Goal: Task Accomplishment & Management: Use online tool/utility

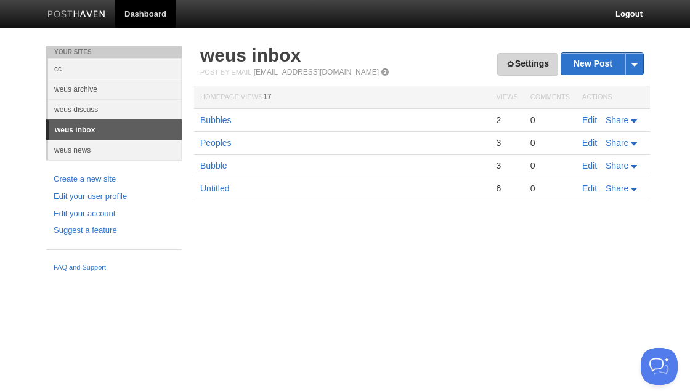
click at [526, 63] on link "Settings" at bounding box center [528, 64] width 61 height 23
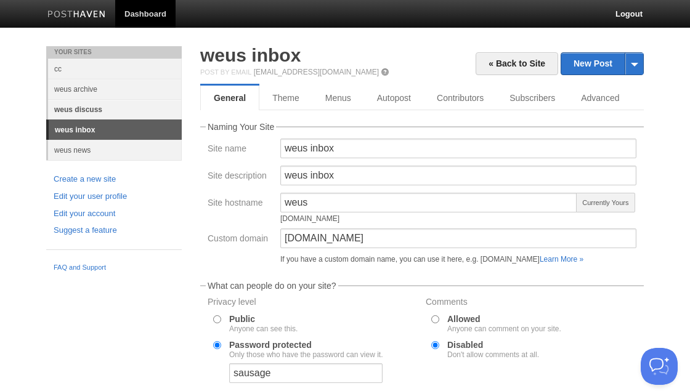
click at [96, 109] on link "weus discuss" at bounding box center [115, 109] width 134 height 20
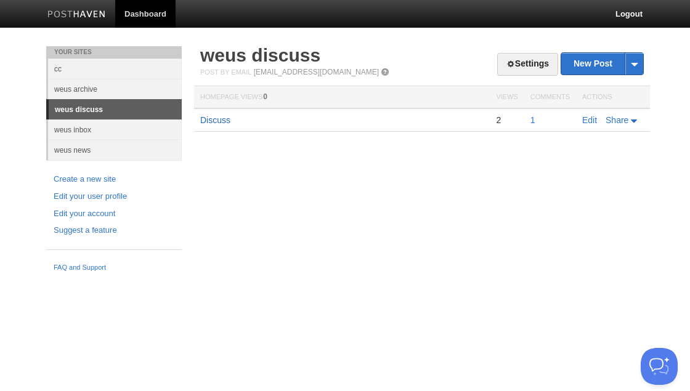
click at [224, 119] on link "Discuss" at bounding box center [215, 120] width 30 height 10
click at [521, 62] on link "Settings" at bounding box center [528, 64] width 61 height 23
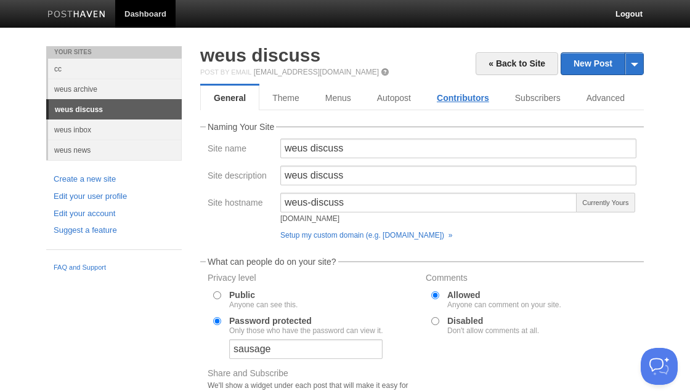
click at [462, 98] on link "Contributors" at bounding box center [463, 98] width 78 height 25
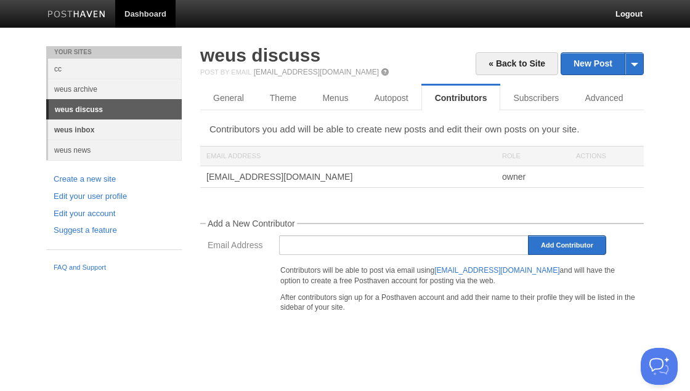
click at [81, 128] on link "weus inbox" at bounding box center [115, 130] width 134 height 20
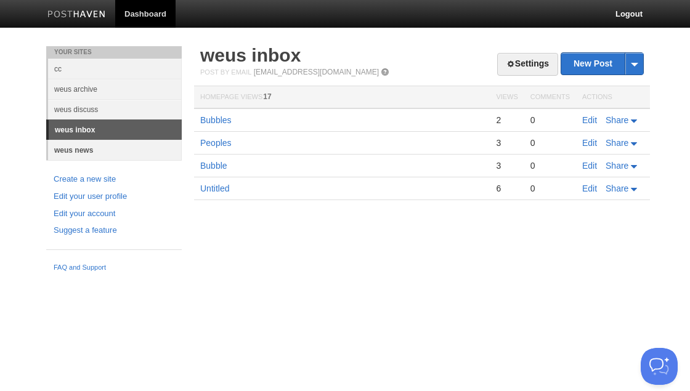
click at [80, 148] on link "weus news" at bounding box center [115, 150] width 134 height 20
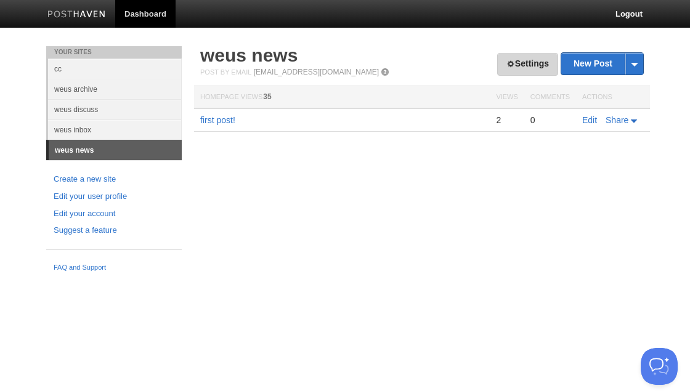
click at [543, 62] on link "Settings" at bounding box center [528, 64] width 61 height 23
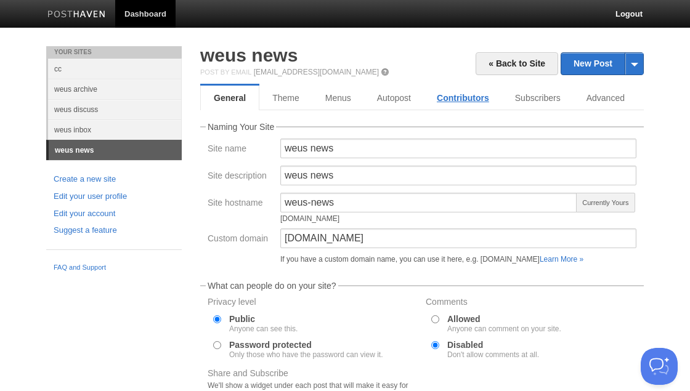
click at [455, 96] on link "Contributors" at bounding box center [463, 98] width 78 height 25
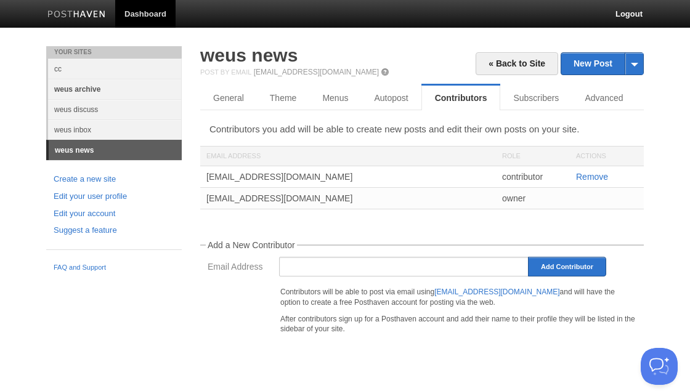
click at [81, 91] on link "weus archive" at bounding box center [115, 89] width 134 height 20
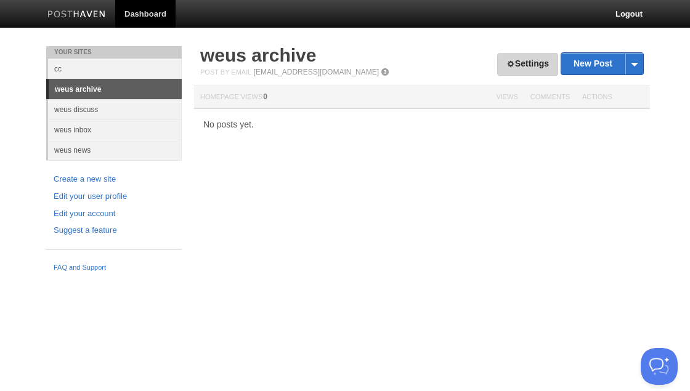
click at [530, 68] on link "Settings" at bounding box center [528, 64] width 61 height 23
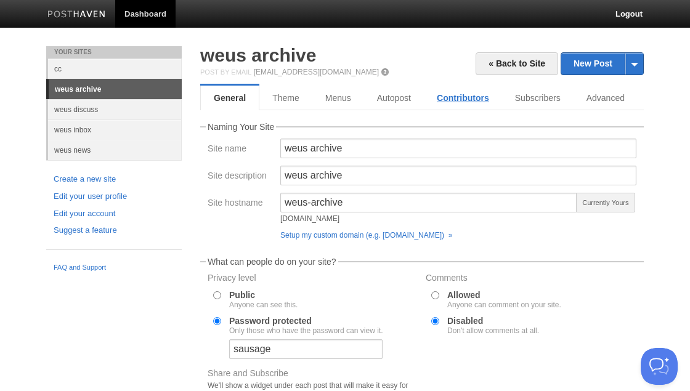
click at [480, 98] on link "Contributors" at bounding box center [463, 98] width 78 height 25
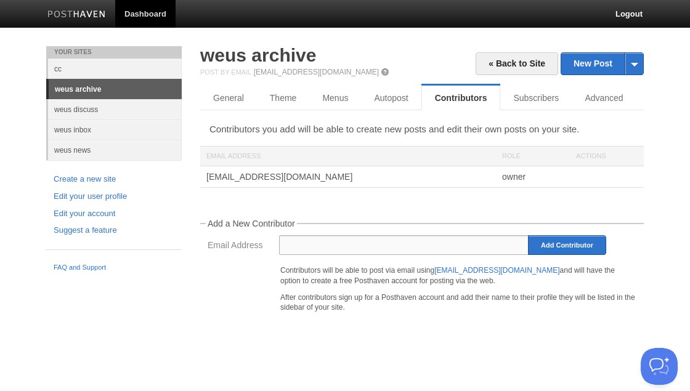
click at [436, 250] on input "Email Address" at bounding box center [404, 245] width 250 height 20
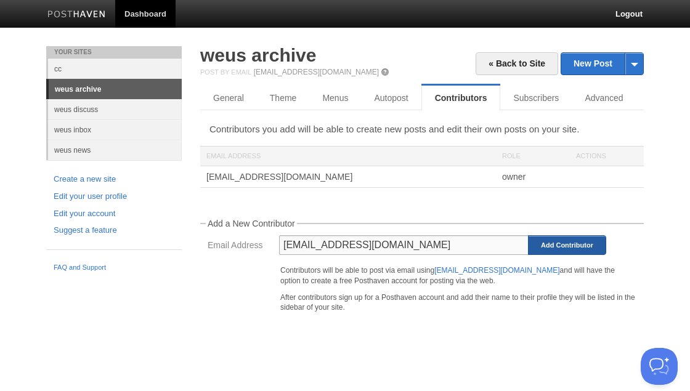
type input "[EMAIL_ADDRESS][DOMAIN_NAME]"
click at [586, 240] on input "Add Contributor" at bounding box center [567, 245] width 78 height 20
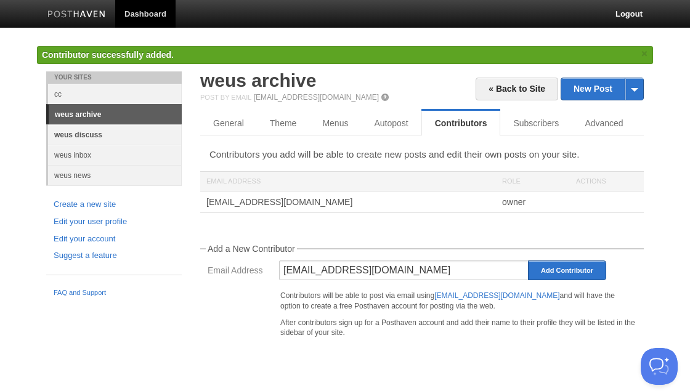
click at [78, 137] on link "weus discuss" at bounding box center [115, 135] width 134 height 20
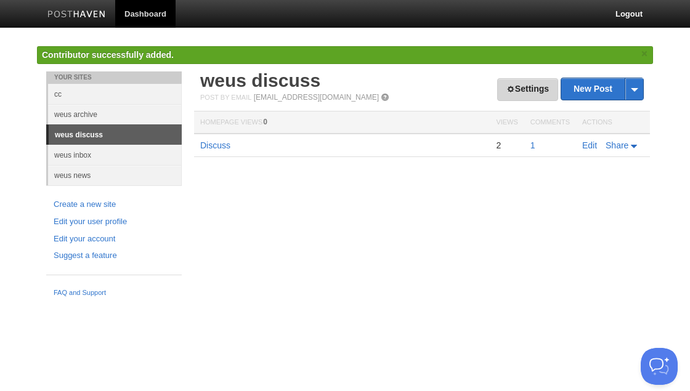
click at [526, 90] on link "Settings" at bounding box center [528, 89] width 61 height 23
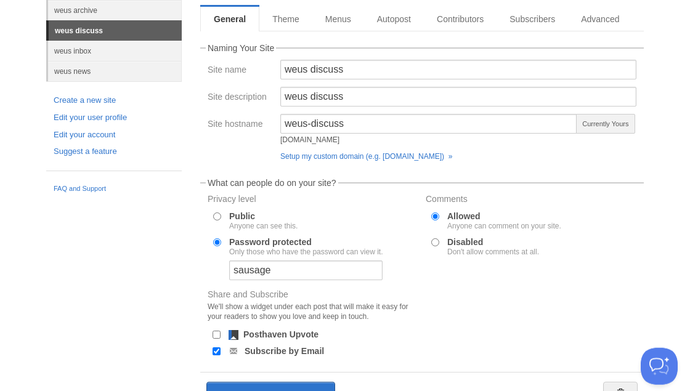
scroll to position [147, 0]
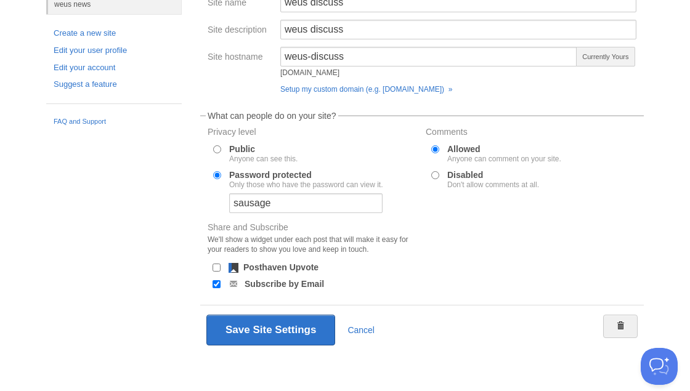
click at [215, 284] on input "Subscribe by Email" at bounding box center [217, 284] width 8 height 8
checkbox input "false"
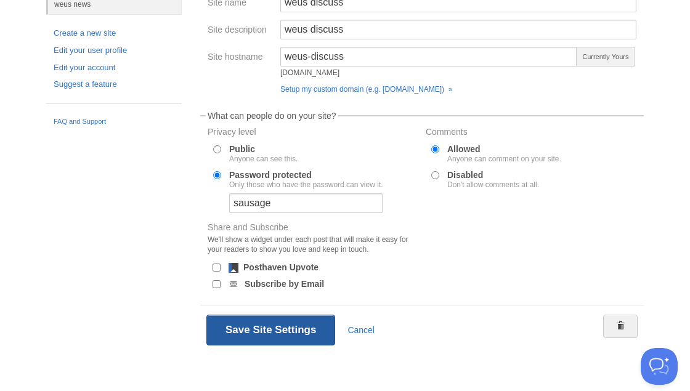
click at [297, 329] on button "Save Site Settings" at bounding box center [271, 330] width 129 height 31
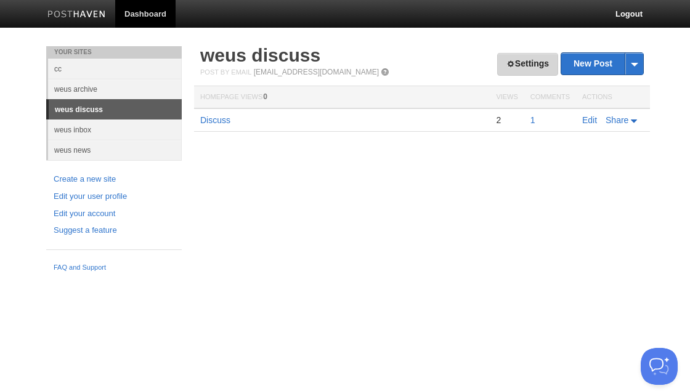
click at [523, 65] on link "Settings" at bounding box center [528, 64] width 61 height 23
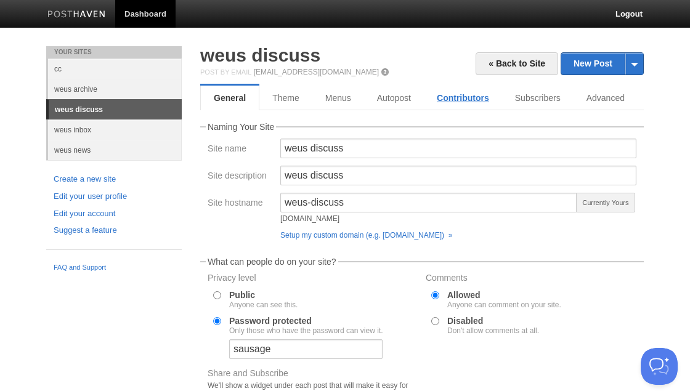
click at [467, 102] on link "Contributors" at bounding box center [463, 98] width 78 height 25
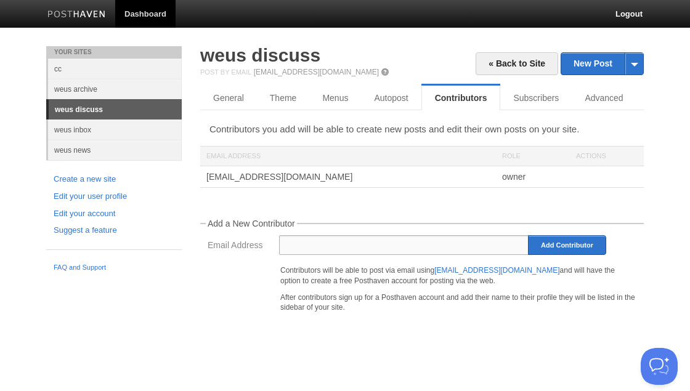
click at [409, 245] on input "Email Address" at bounding box center [404, 245] width 250 height 20
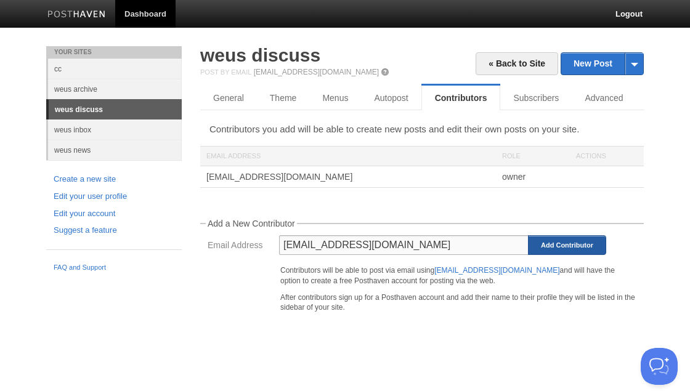
type input "[EMAIL_ADDRESS][DOMAIN_NAME]"
click at [573, 244] on input "Add Contributor" at bounding box center [567, 245] width 78 height 20
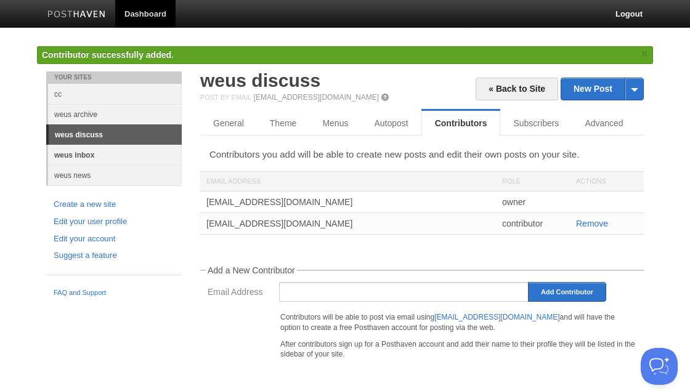
click at [92, 154] on link "weus inbox" at bounding box center [115, 155] width 134 height 20
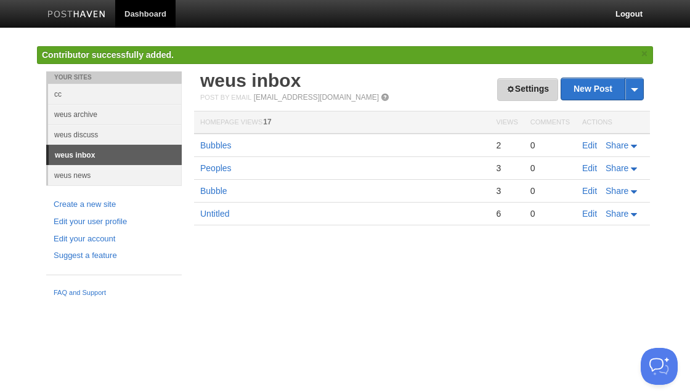
click at [519, 89] on link "Settings" at bounding box center [528, 89] width 61 height 23
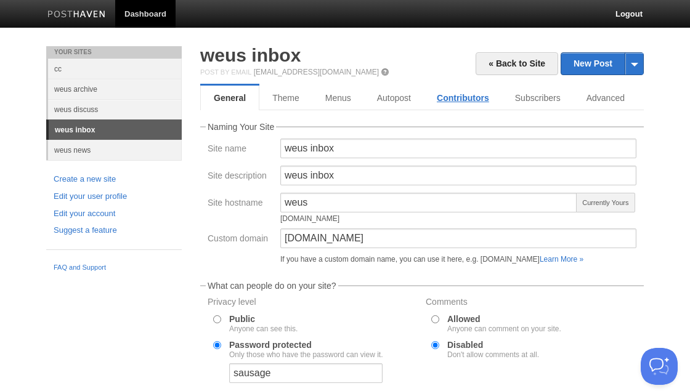
click at [451, 96] on link "Contributors" at bounding box center [463, 98] width 78 height 25
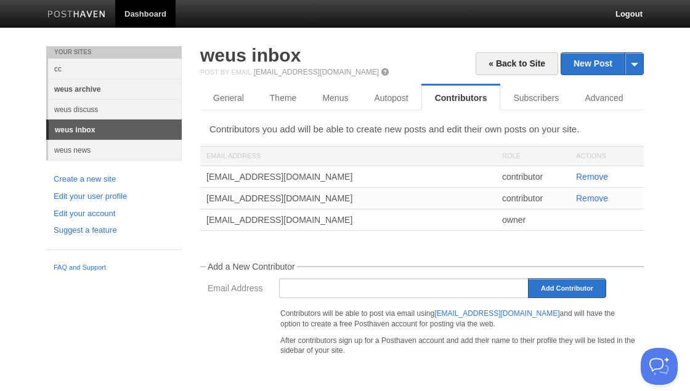
click at [76, 89] on link "weus archive" at bounding box center [115, 89] width 134 height 20
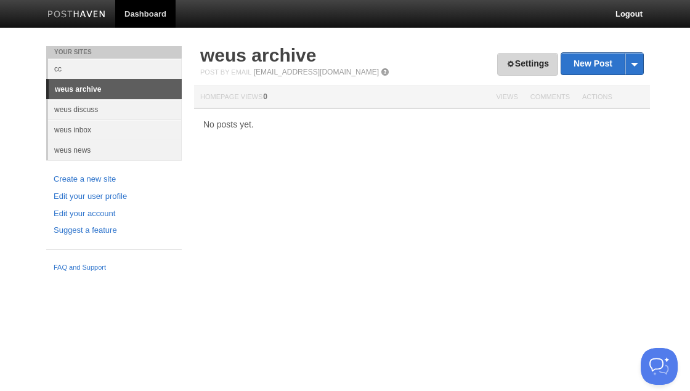
click at [545, 59] on link "Settings" at bounding box center [528, 64] width 61 height 23
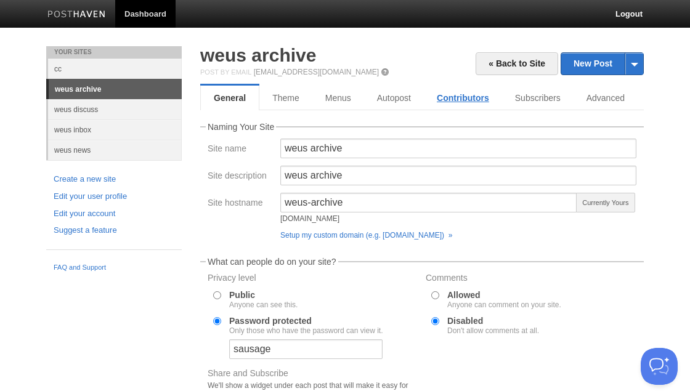
click at [455, 100] on link "Contributors" at bounding box center [463, 98] width 78 height 25
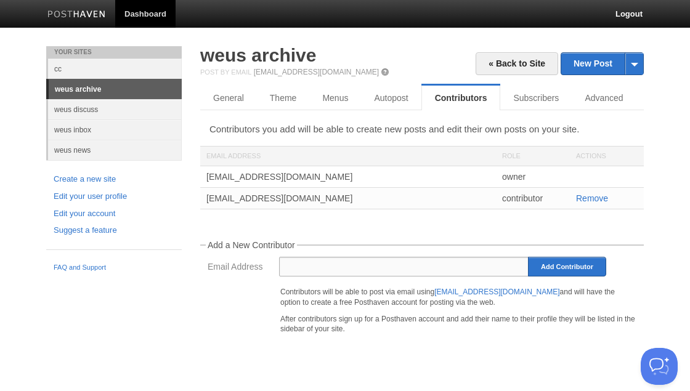
click at [407, 262] on input "Email Address" at bounding box center [404, 267] width 250 height 20
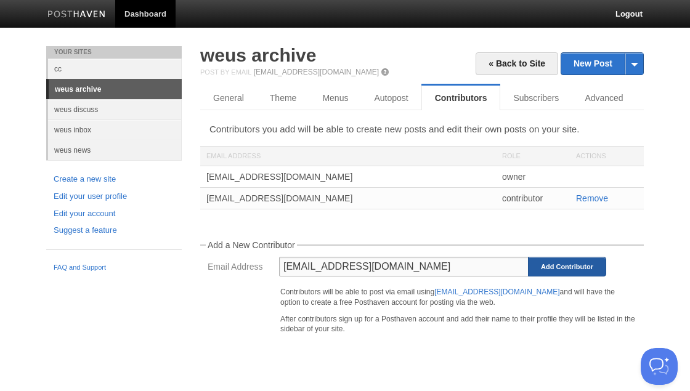
type input "[EMAIL_ADDRESS][DOMAIN_NAME]"
click at [563, 271] on input "Add Contributor" at bounding box center [567, 267] width 78 height 20
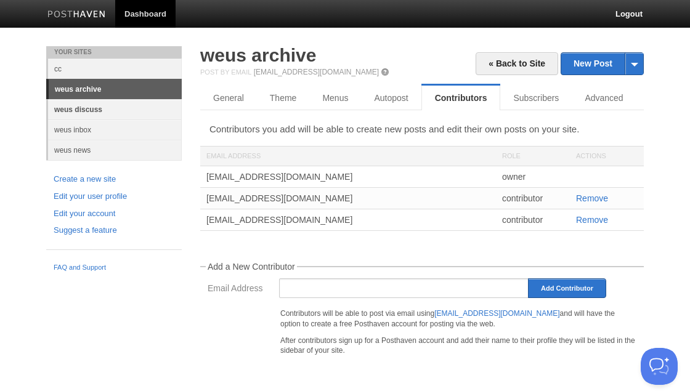
click at [96, 109] on link "weus discuss" at bounding box center [115, 109] width 134 height 20
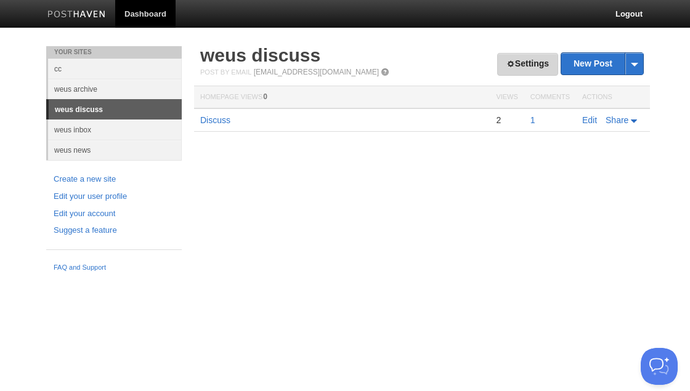
click at [517, 66] on link "Settings" at bounding box center [528, 64] width 61 height 23
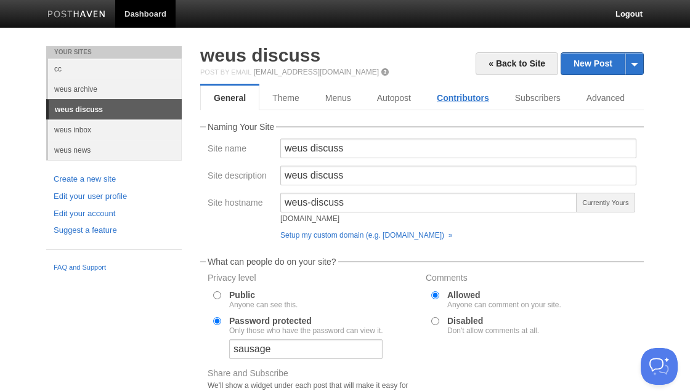
click at [458, 95] on link "Contributors" at bounding box center [463, 98] width 78 height 25
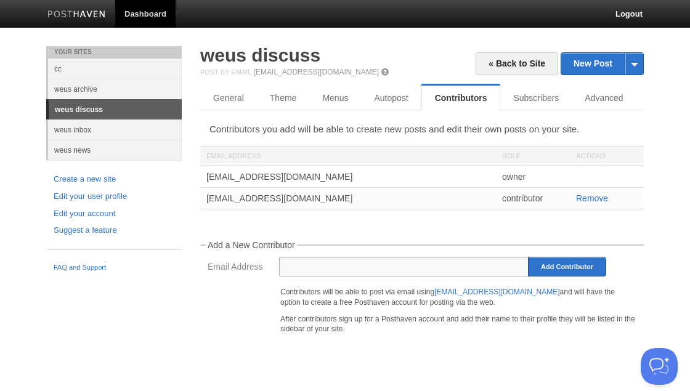
click at [380, 273] on input "Email Address" at bounding box center [404, 267] width 250 height 20
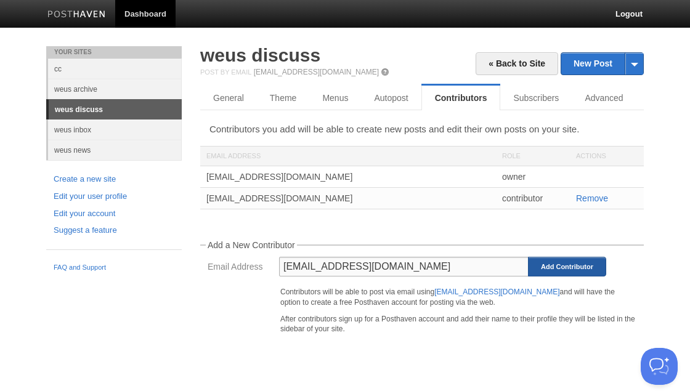
type input "[EMAIL_ADDRESS][DOMAIN_NAME]"
click at [568, 267] on input "Add Contributor" at bounding box center [567, 267] width 78 height 20
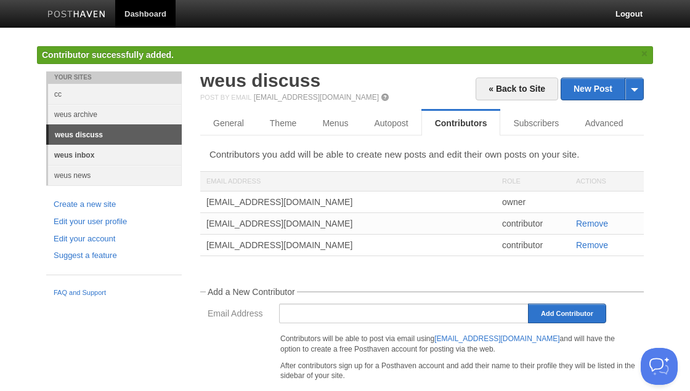
click at [77, 154] on link "weus inbox" at bounding box center [115, 155] width 134 height 20
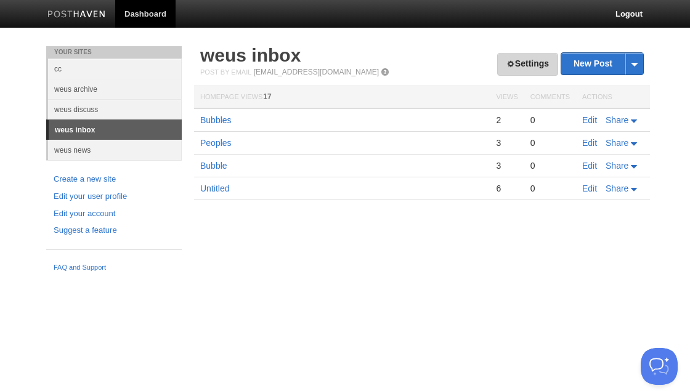
click at [546, 64] on link "Settings" at bounding box center [528, 64] width 61 height 23
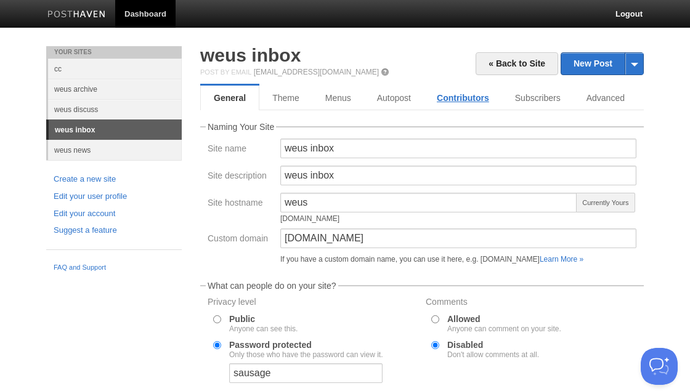
click at [470, 97] on link "Contributors" at bounding box center [463, 98] width 78 height 25
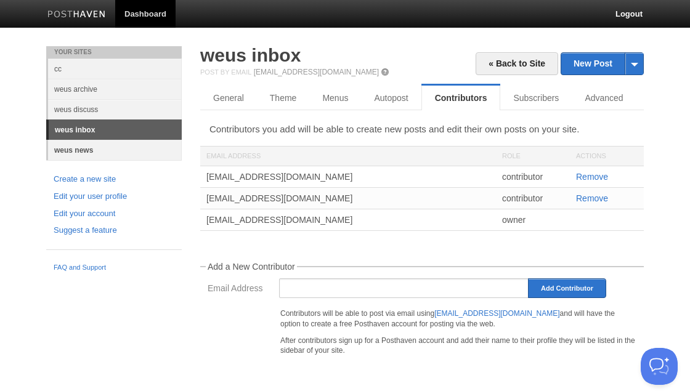
click at [85, 151] on link "weus news" at bounding box center [115, 150] width 134 height 20
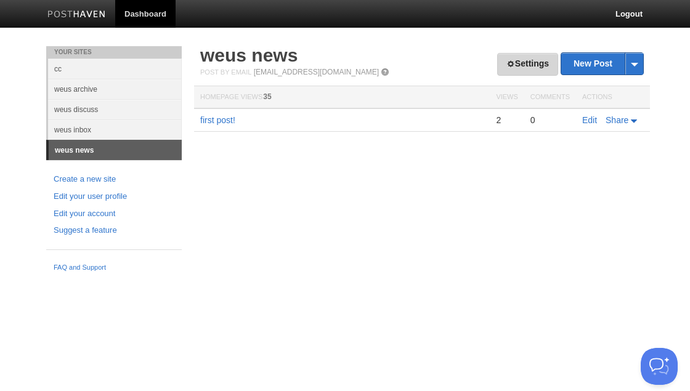
click at [540, 60] on link "Settings" at bounding box center [528, 64] width 61 height 23
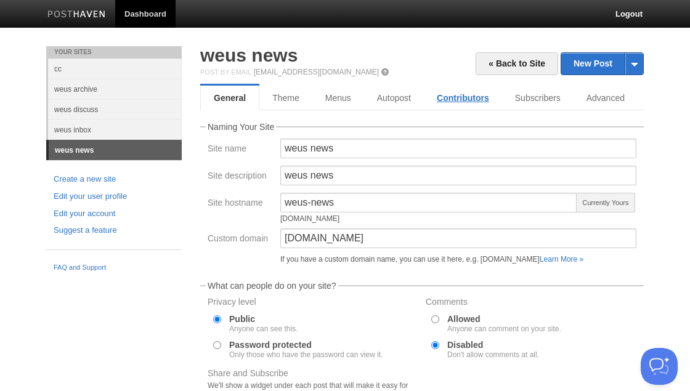
click at [462, 99] on link "Contributors" at bounding box center [463, 98] width 78 height 25
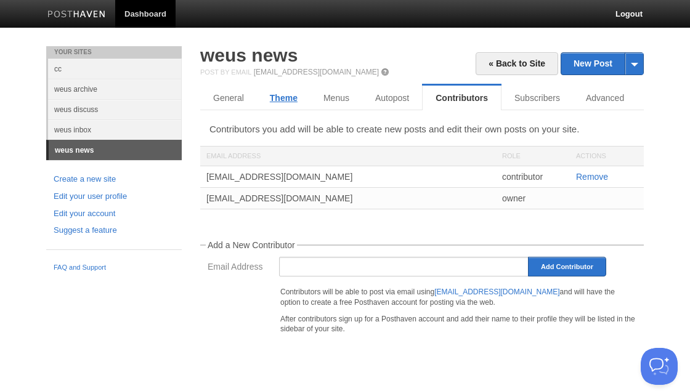
click at [281, 97] on link "Theme" at bounding box center [284, 98] width 54 height 25
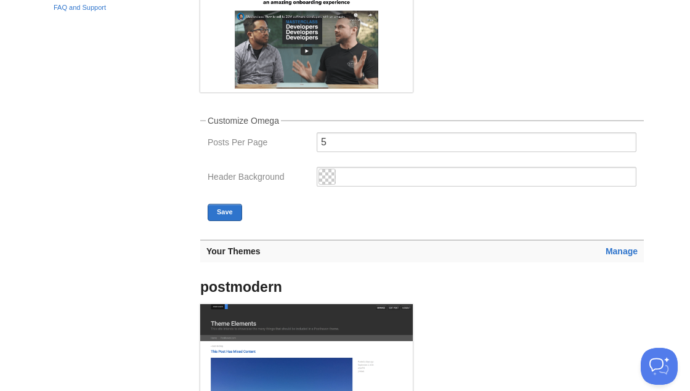
scroll to position [285, 0]
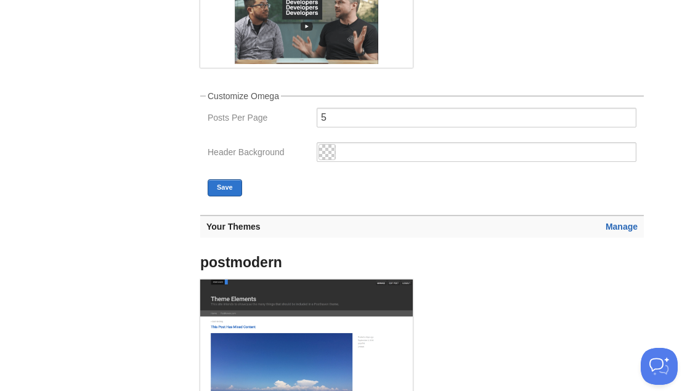
click at [615, 229] on link "Manage" at bounding box center [622, 227] width 32 height 10
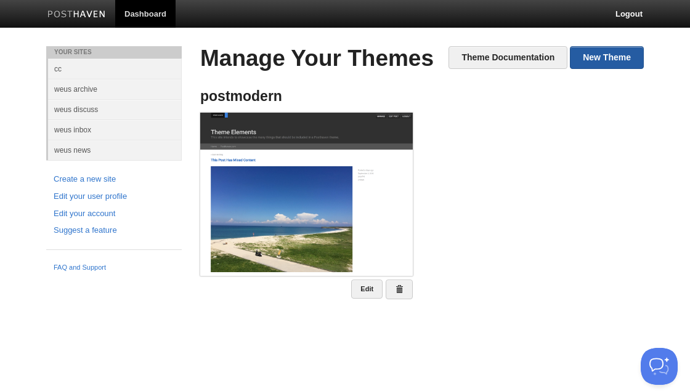
click at [599, 55] on link "New Theme" at bounding box center [607, 57] width 74 height 23
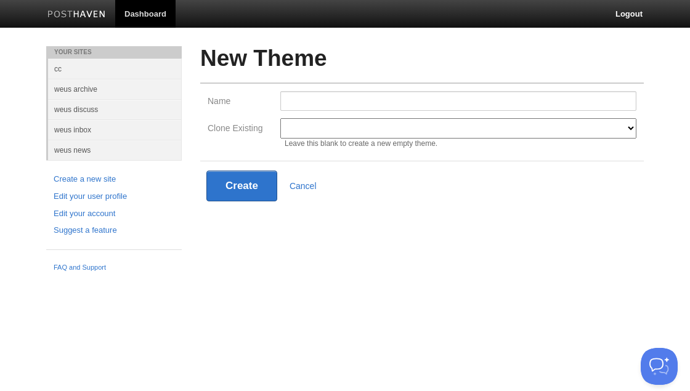
click at [280, 118] on select "postmodern Modern Classic Ilun Omega Lanyon [PERSON_NAME] Senkai Lagier" at bounding box center [458, 128] width 356 height 20
select select "597"
click option "Omega" at bounding box center [0, 0] width 0 height 0
click at [346, 100] on input "Name" at bounding box center [458, 101] width 356 height 20
type input "Alpha"
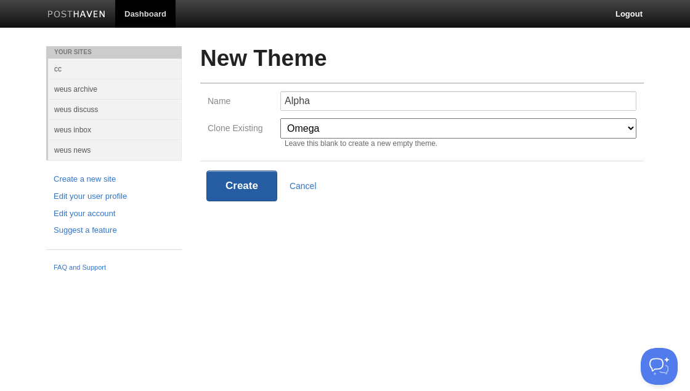
click at [238, 180] on button "Create" at bounding box center [242, 186] width 71 height 31
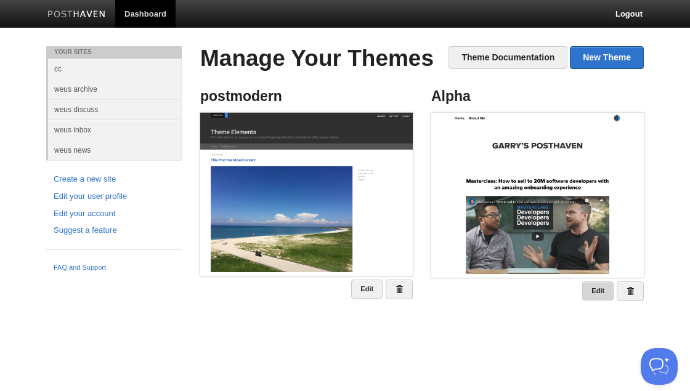
click at [597, 290] on link "Edit" at bounding box center [598, 291] width 31 height 19
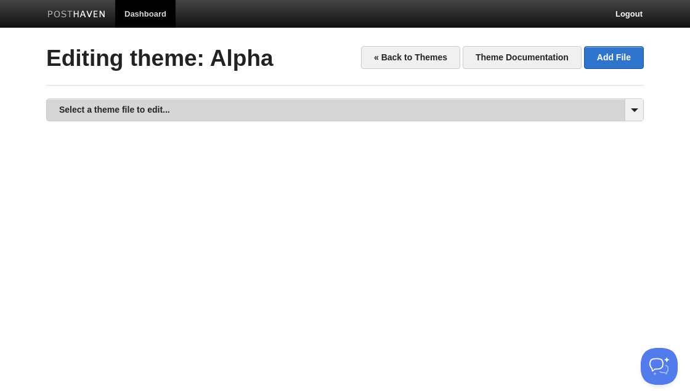
click at [244, 115] on link "Select a theme file to edit..." at bounding box center [345, 110] width 597 height 22
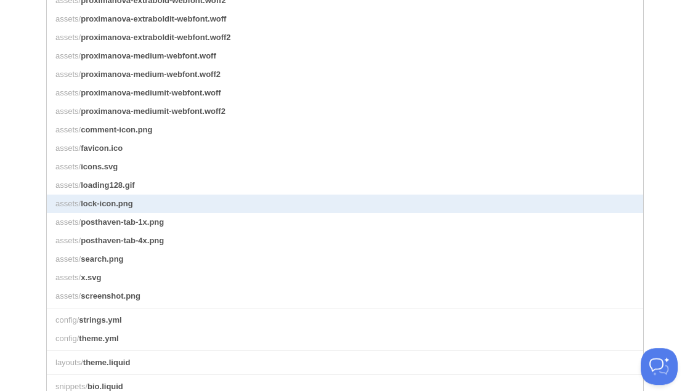
scroll to position [213, 0]
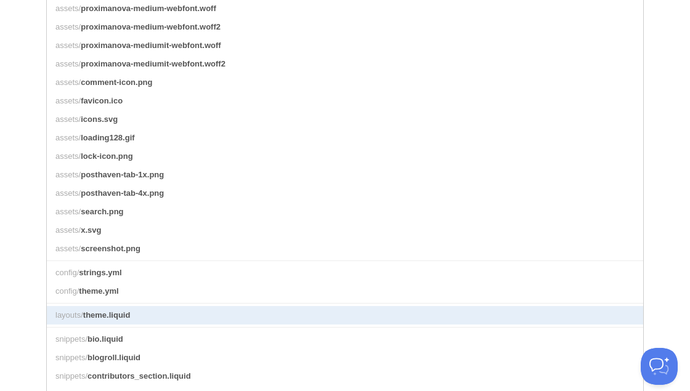
click at [233, 311] on link "layouts/ theme.liquid" at bounding box center [345, 315] width 597 height 18
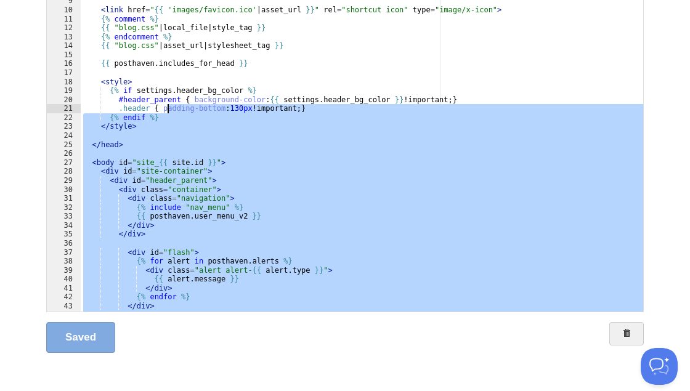
scroll to position [74, 0]
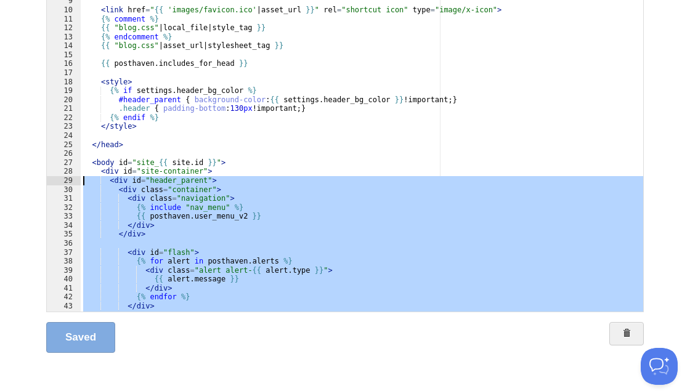
drag, startPoint x: 143, startPoint y: 220, endPoint x: 37, endPoint y: 182, distance: 112.7
click at [81, 182] on div "< link href = " {{ 'images/favicon.ico' | asset_url }} " rel = "shortcut icon" …" at bounding box center [362, 155] width 563 height 313
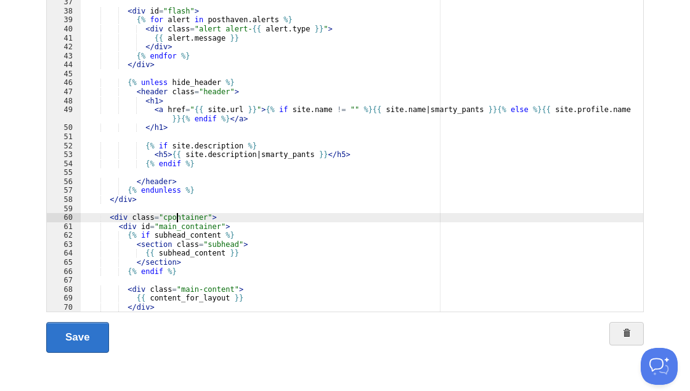
scroll to position [0, 5]
type textarea ""
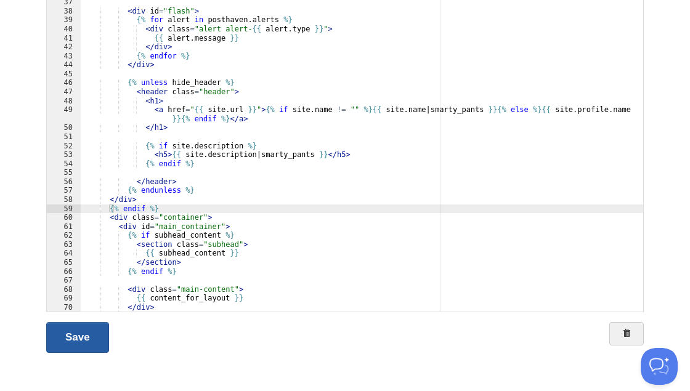
click at [80, 335] on link "Save" at bounding box center [77, 337] width 63 height 31
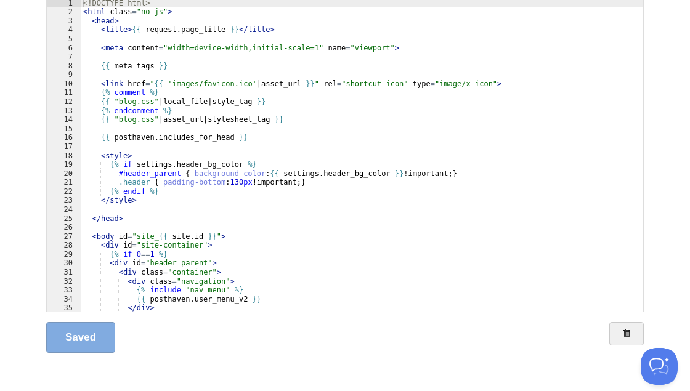
scroll to position [0, 0]
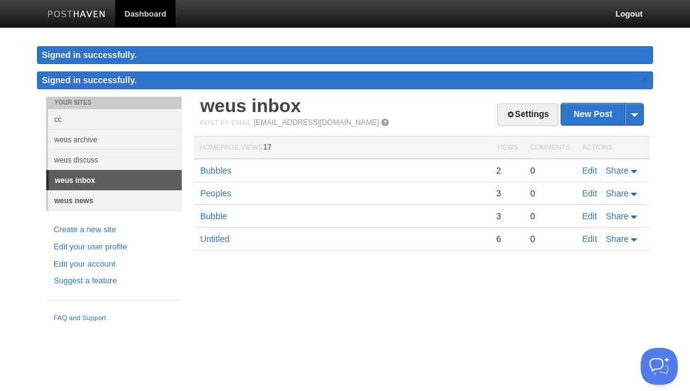
click at [83, 196] on link "weus news" at bounding box center [115, 200] width 134 height 20
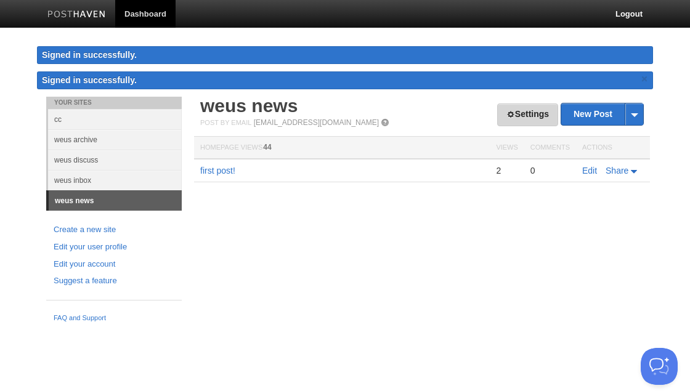
click at [534, 111] on link "Settings" at bounding box center [528, 115] width 61 height 23
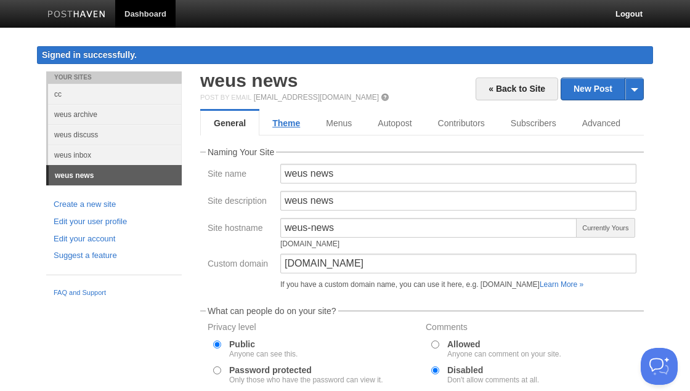
click at [286, 119] on link "Theme" at bounding box center [287, 123] width 54 height 25
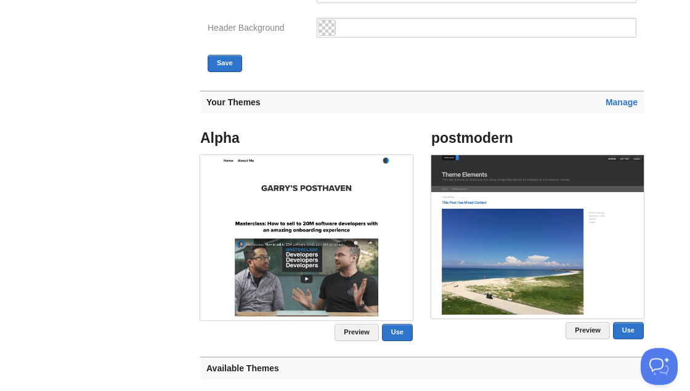
scroll to position [498, 0]
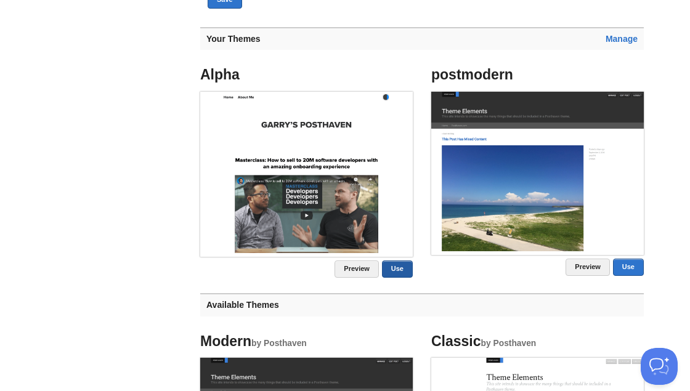
click at [404, 272] on link "Use" at bounding box center [397, 269] width 31 height 17
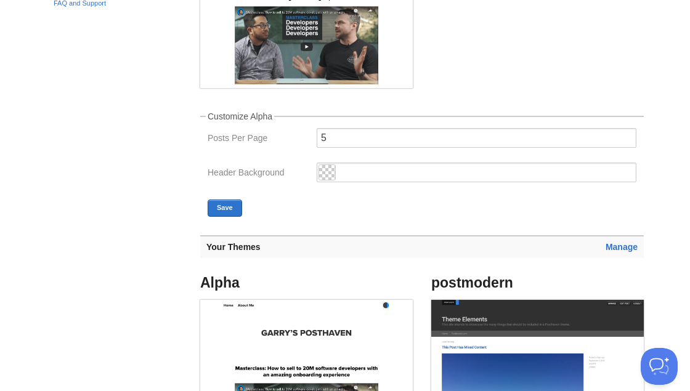
scroll to position [432, 0]
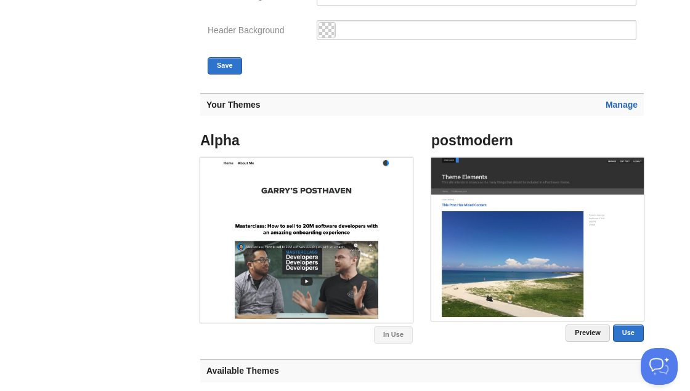
click at [634, 105] on link "Manage" at bounding box center [622, 105] width 32 height 10
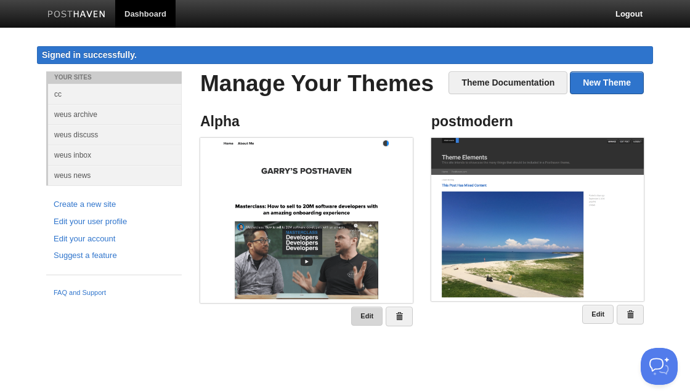
click at [379, 314] on link "Edit" at bounding box center [366, 316] width 31 height 19
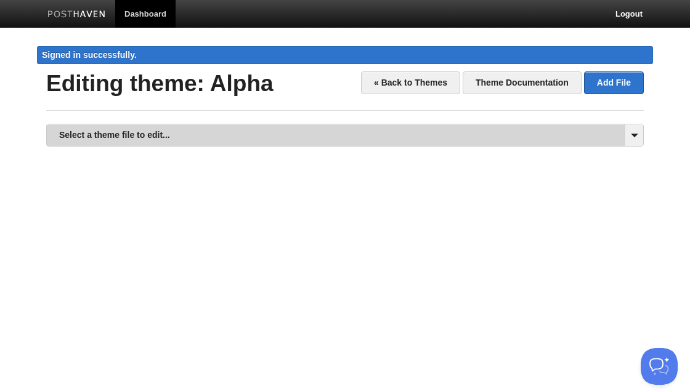
click at [478, 133] on link "Select a theme file to edit..." at bounding box center [345, 136] width 597 height 22
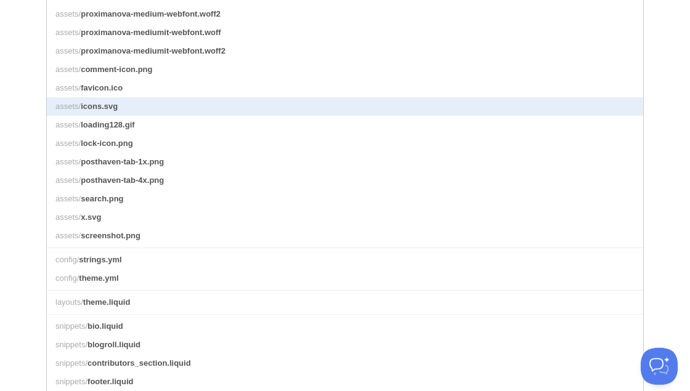
scroll to position [285, 0]
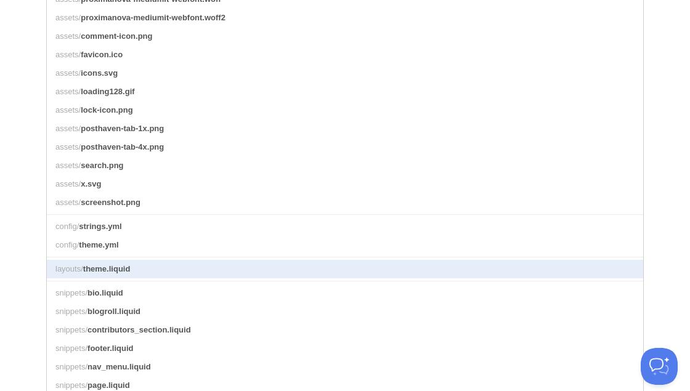
click at [327, 260] on link "layouts/ theme.liquid" at bounding box center [345, 269] width 597 height 18
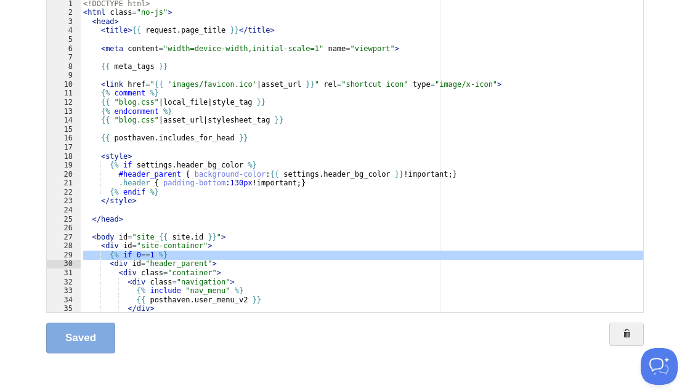
drag, startPoint x: 81, startPoint y: 253, endPoint x: 76, endPoint y: 260, distance: 8.4
click at [81, 260] on div "<! DOCTYPE html > < html class = "no-js" > < head > < title > {{ request . page…" at bounding box center [362, 155] width 563 height 313
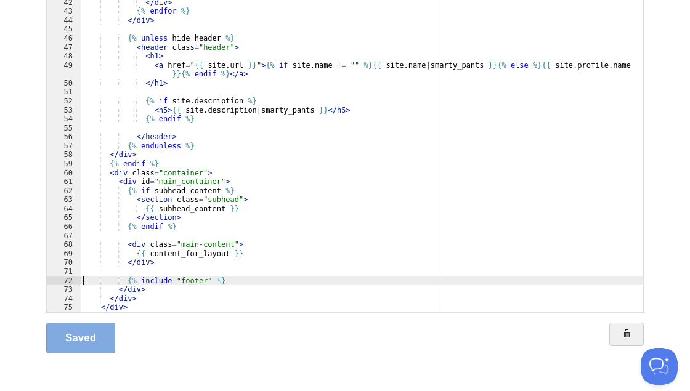
click at [85, 282] on div "</ div > {% endfor %} </ div > {% unless hide_header %} < header class = "heade…" at bounding box center [362, 164] width 563 height 332
paste textarea
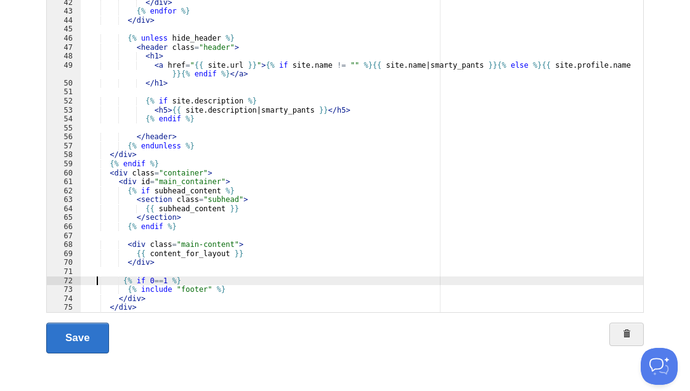
scroll to position [0, 5]
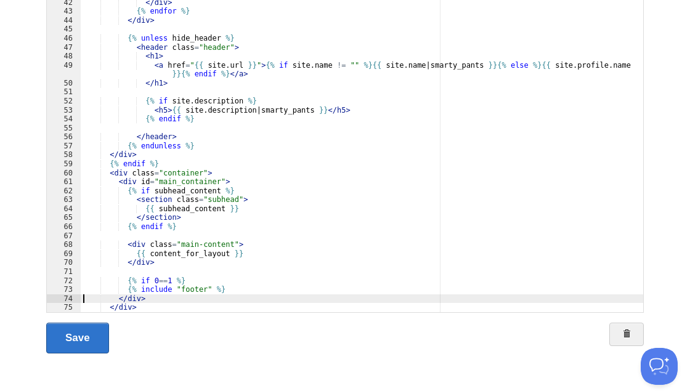
paste textarea
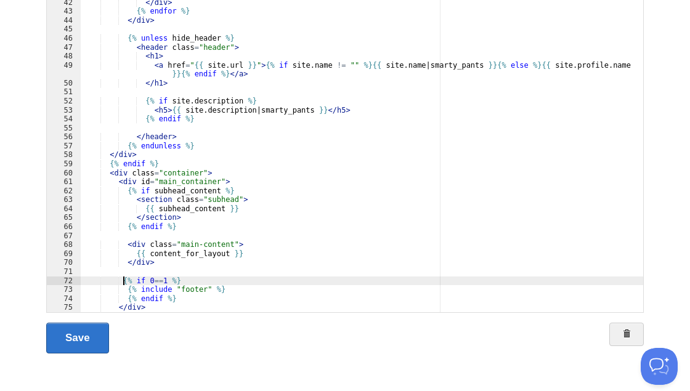
type textarea ""
click at [77, 340] on link "Save" at bounding box center [77, 338] width 63 height 31
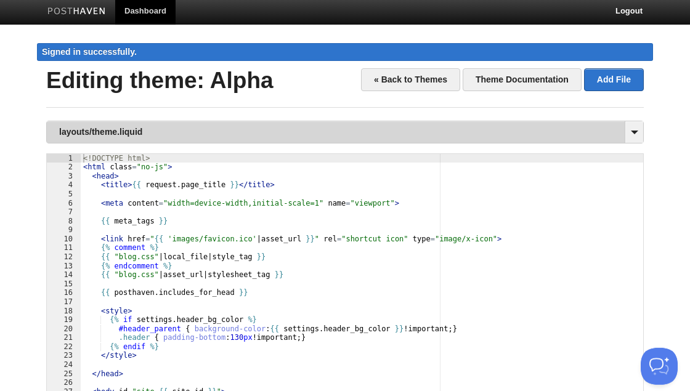
scroll to position [0, 0]
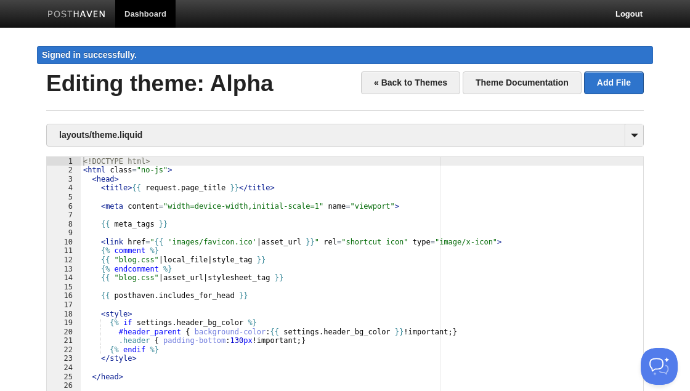
click at [155, 12] on link "Dashboard" at bounding box center [145, 14] width 60 height 28
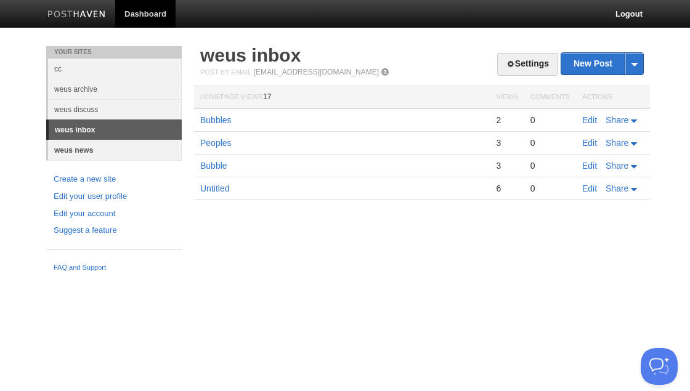
click at [81, 147] on link "weus news" at bounding box center [115, 150] width 134 height 20
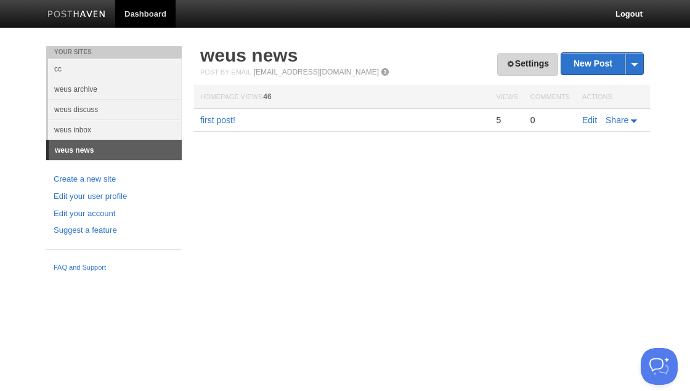
click at [536, 62] on link "Settings" at bounding box center [528, 64] width 61 height 23
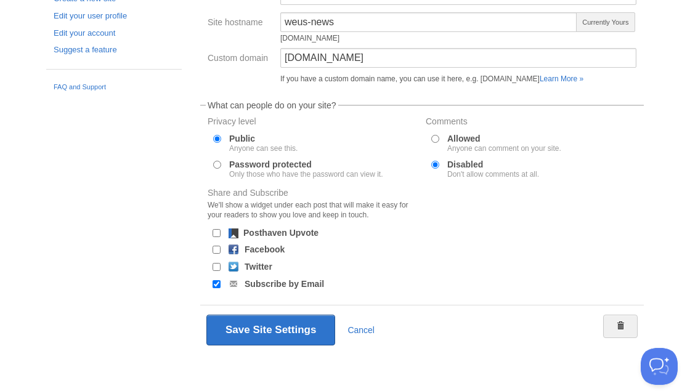
scroll to position [183, 0]
click at [565, 289] on div "Share and Subscribe We'll show a widget under each post that will make it easy …" at bounding box center [422, 241] width 436 height 104
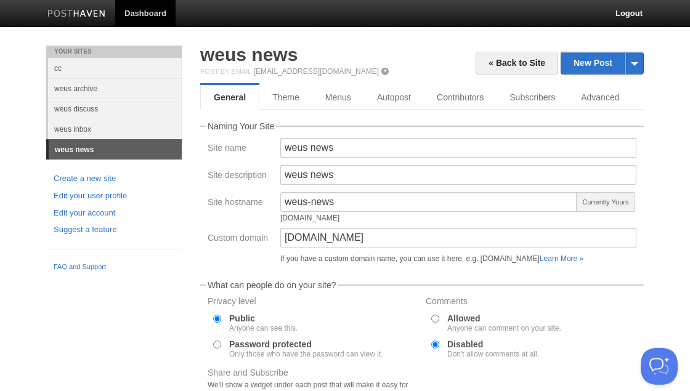
scroll to position [0, 0]
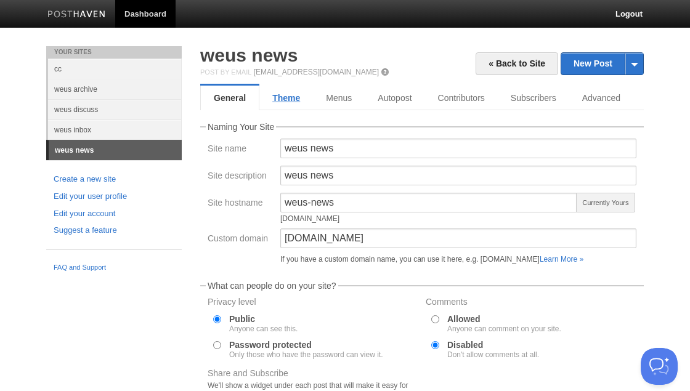
click at [287, 98] on link "Theme" at bounding box center [287, 98] width 54 height 25
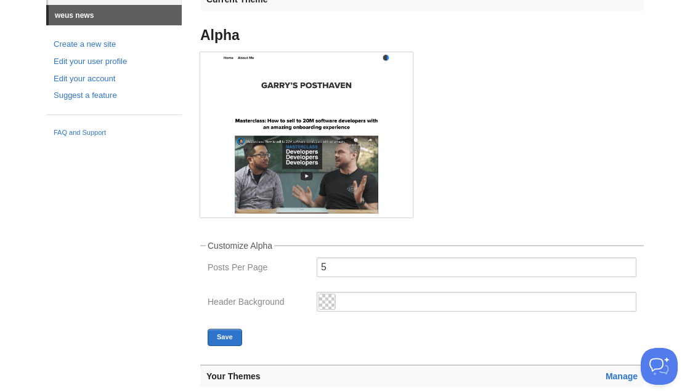
scroll to position [213, 0]
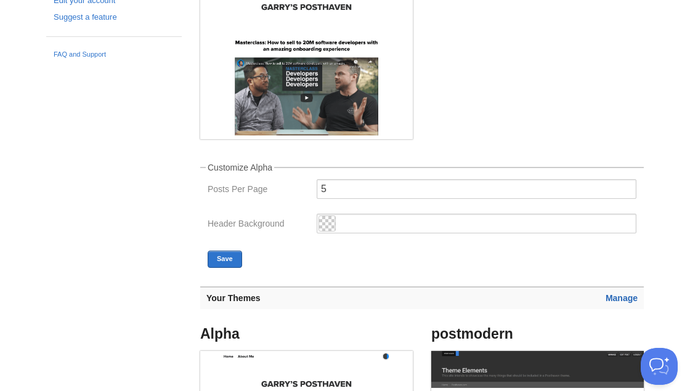
click at [608, 301] on link "Manage" at bounding box center [622, 298] width 32 height 10
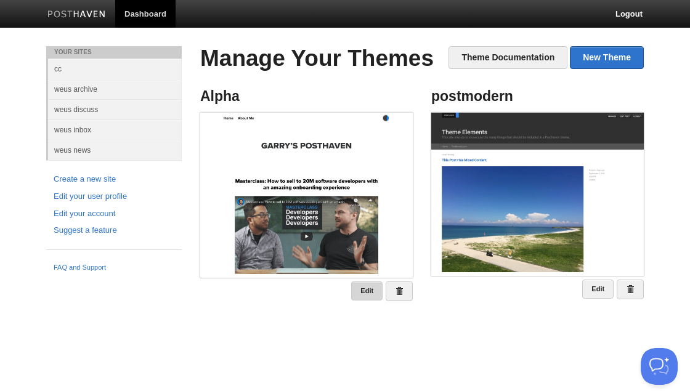
click at [374, 292] on link "Edit" at bounding box center [366, 291] width 31 height 19
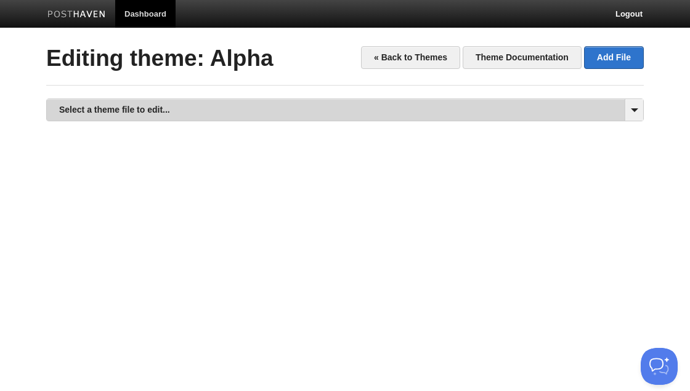
click at [282, 113] on link "Select a theme file to edit..." at bounding box center [345, 110] width 597 height 22
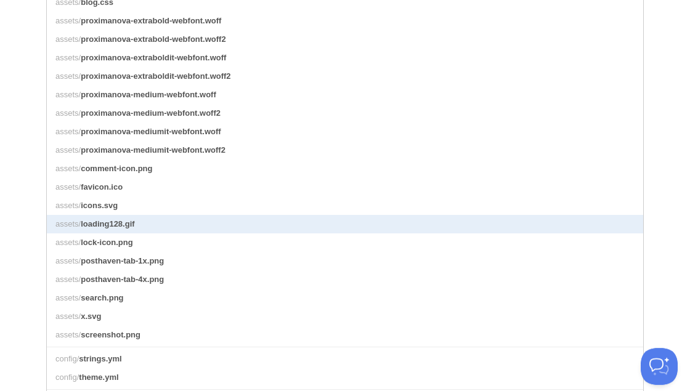
scroll to position [142, 0]
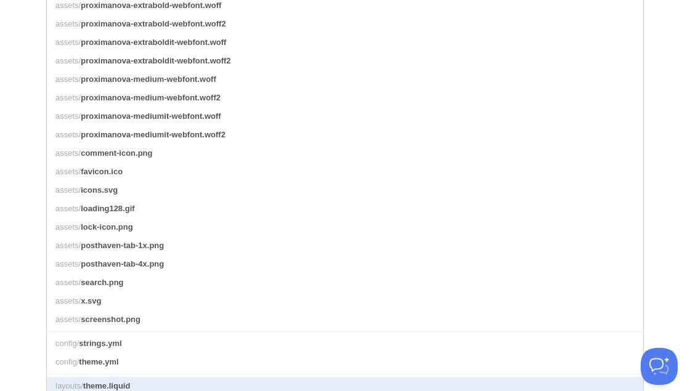
click at [192, 383] on link "layouts/ theme.liquid" at bounding box center [345, 386] width 597 height 18
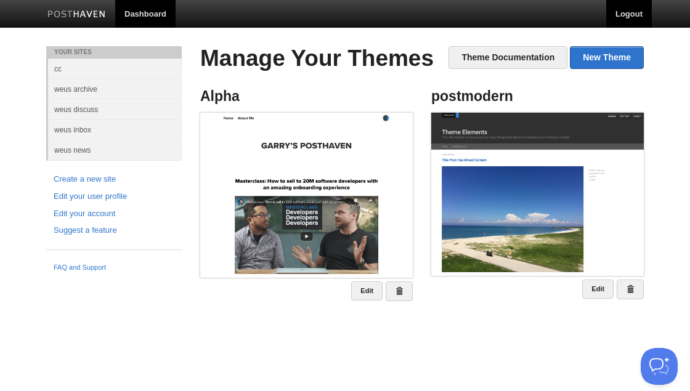
click at [637, 16] on link "Logout" at bounding box center [630, 14] width 46 height 28
